Goal: Information Seeking & Learning: Learn about a topic

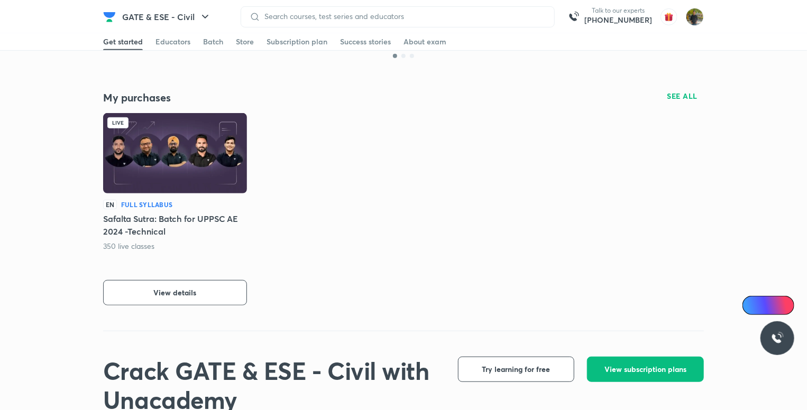
scroll to position [203, 0]
click at [196, 279] on div "EN Full Syllabus Safalta Sutra: Batch for UPPSC AE 2024 -Technical 350 live cla…" at bounding box center [175, 253] width 144 height 106
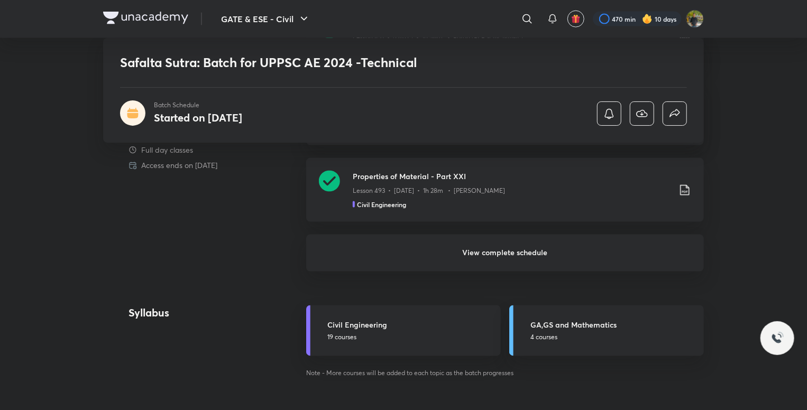
scroll to position [774, 0]
click at [516, 243] on h6 "View complete schedule" at bounding box center [505, 252] width 398 height 37
click at [516, 251] on h6 "View complete schedule" at bounding box center [505, 252] width 398 height 37
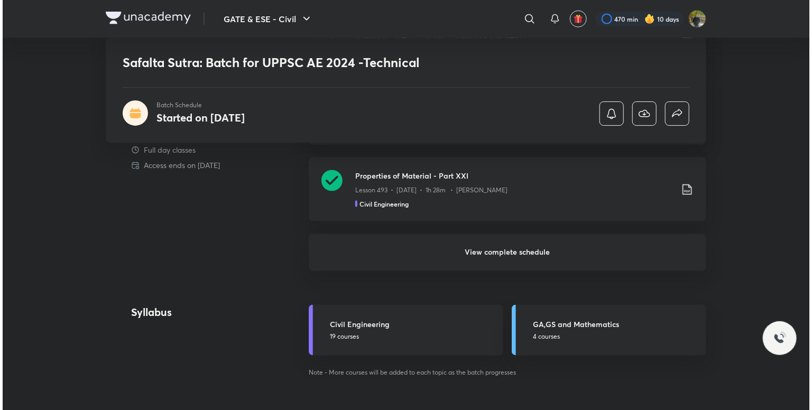
scroll to position [0, 0]
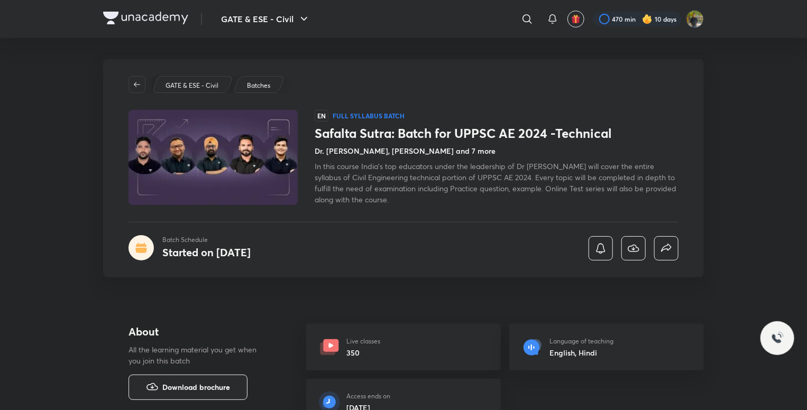
click at [516, 251] on div "Batch Schedule Started on Apr 25" at bounding box center [404, 247] width 550 height 25
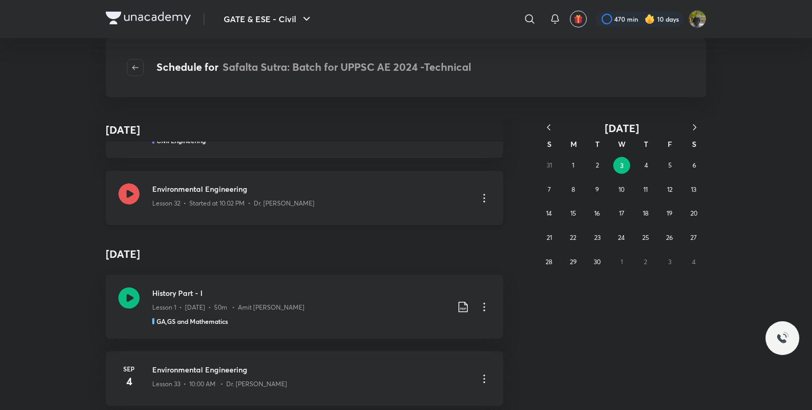
scroll to position [433, 0]
click at [311, 199] on div "Lesson 32 • Started at 10:02 PM • Dr. Jaspal Singh" at bounding box center [310, 200] width 317 height 14
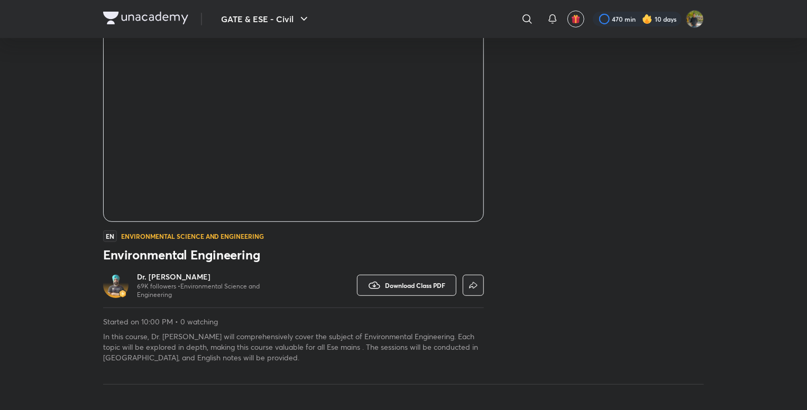
scroll to position [171, 0]
